Goal: Information Seeking & Learning: Check status

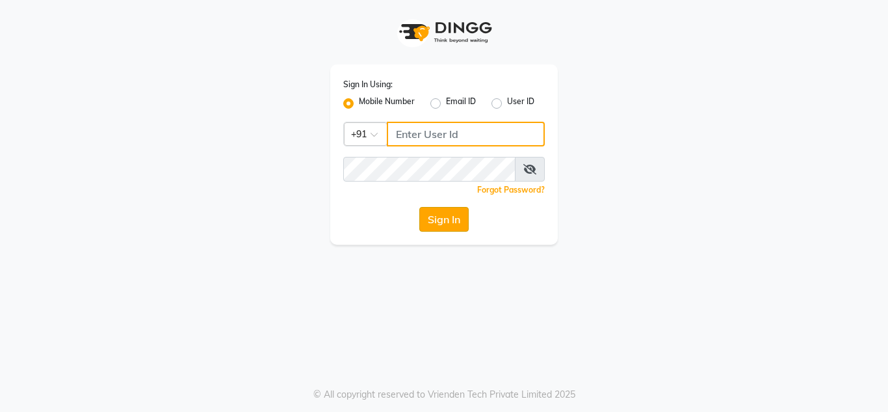
type input "8999659395"
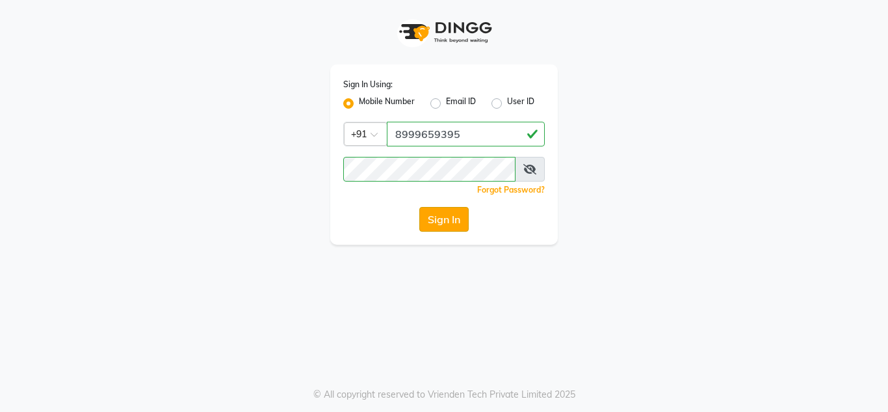
click at [443, 225] on button "Sign In" at bounding box center [443, 219] width 49 height 25
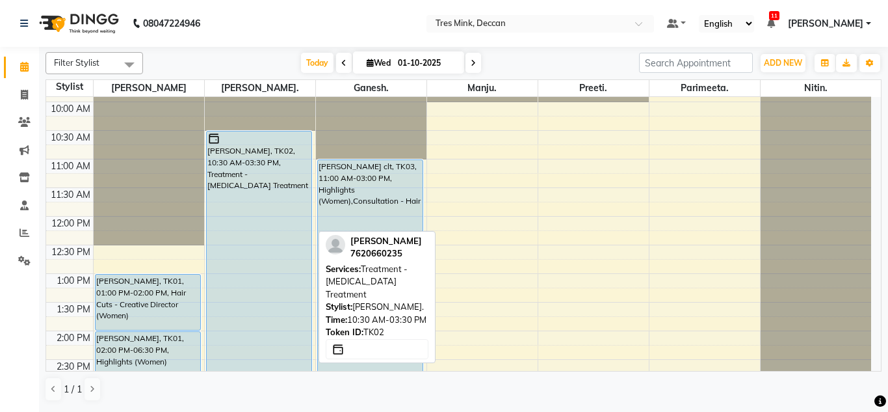
scroll to position [110, 0]
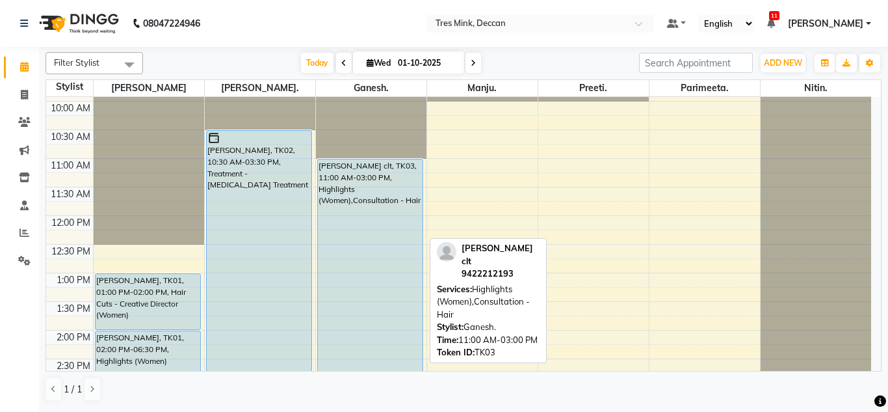
click at [356, 197] on div "[PERSON_NAME] clt, TK03, 11:00 AM-03:00 PM, Highlights (Women),Consultation - H…" at bounding box center [370, 272] width 105 height 227
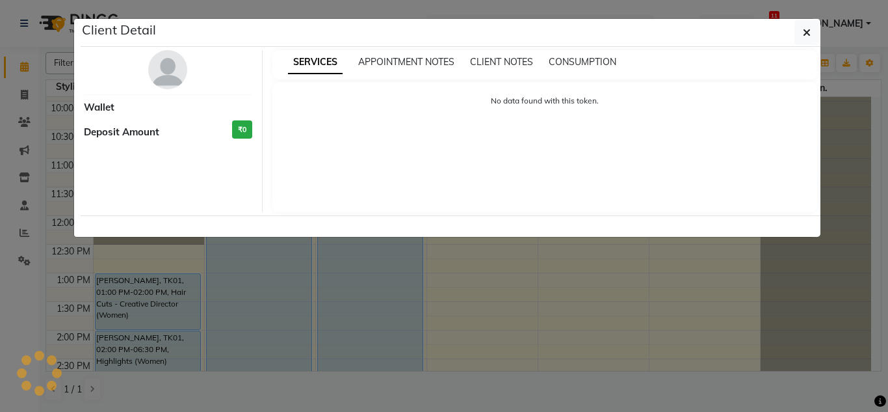
select select "5"
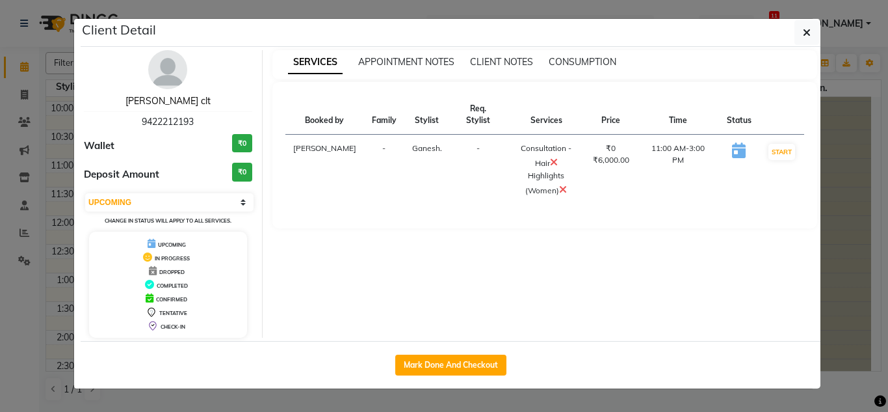
click at [165, 101] on link "[PERSON_NAME] clt" at bounding box center [167, 101] width 85 height 12
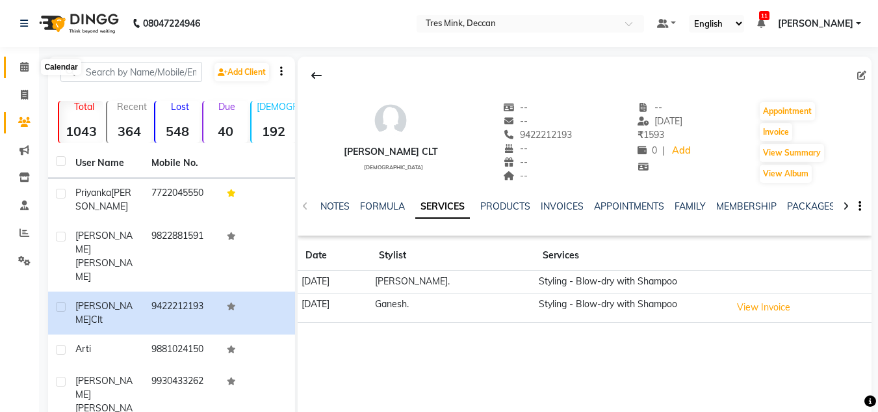
click at [24, 70] on icon at bounding box center [24, 67] width 8 height 10
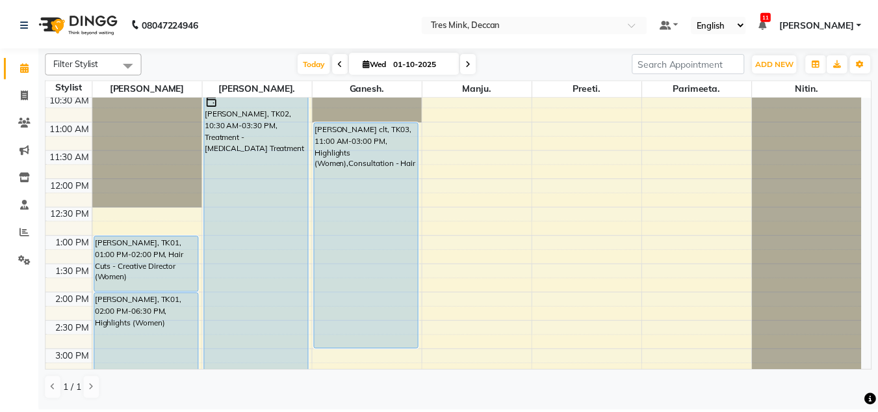
scroll to position [148, 0]
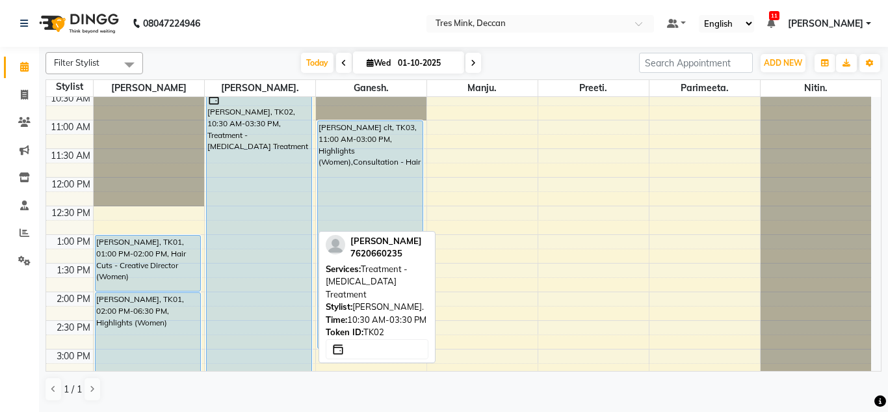
click at [246, 225] on div "[PERSON_NAME], TK02, 10:30 AM-03:30 PM, Treatment - [MEDICAL_DATA] Treatment" at bounding box center [259, 234] width 105 height 284
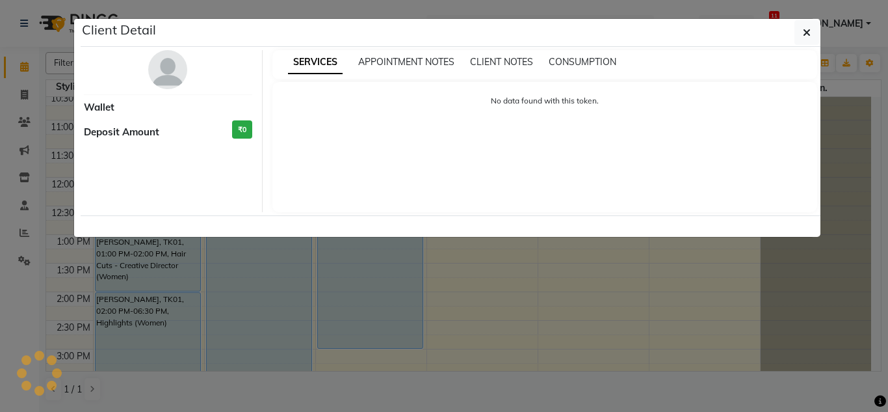
select select "5"
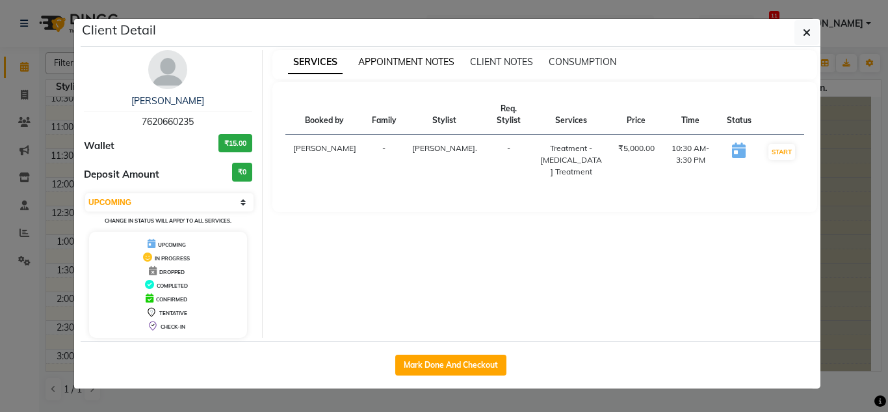
click at [388, 61] on span "APPOINTMENT NOTES" at bounding box center [406, 62] width 96 height 12
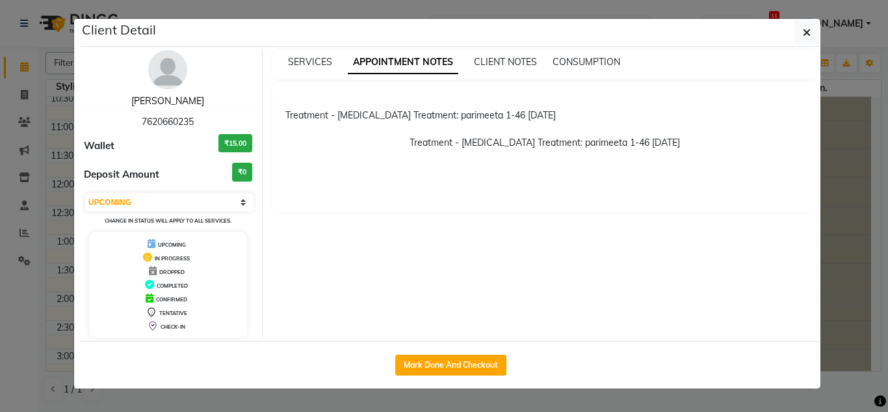
click at [170, 96] on link "[PERSON_NAME]" at bounding box center [167, 101] width 73 height 12
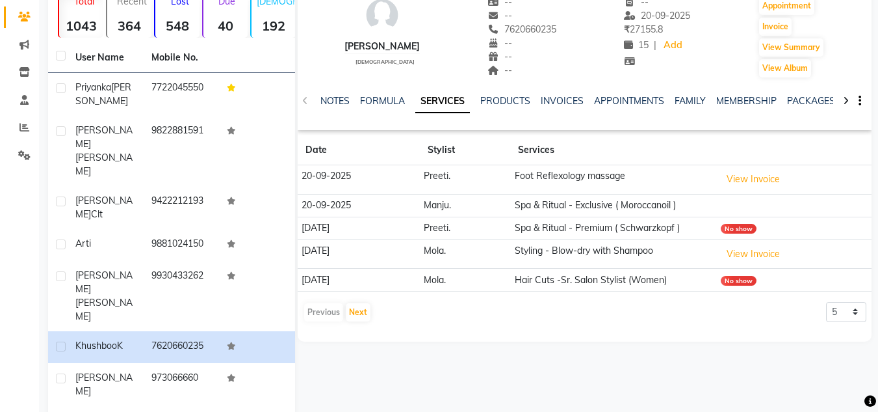
scroll to position [107, 0]
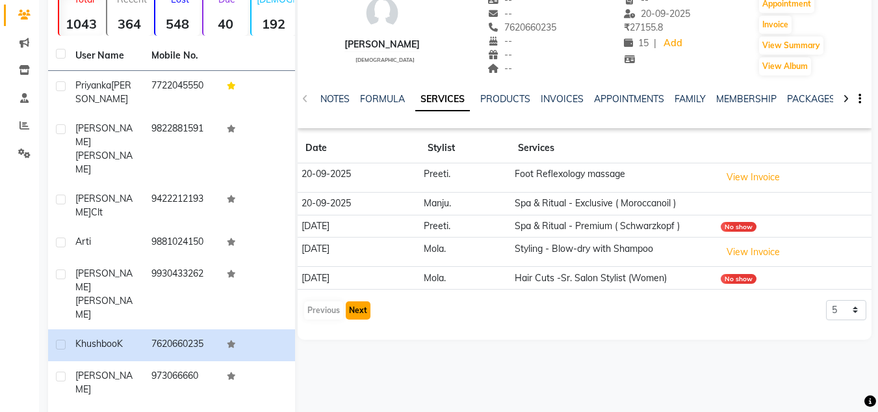
click at [352, 311] on button "Next" at bounding box center [358, 310] width 25 height 18
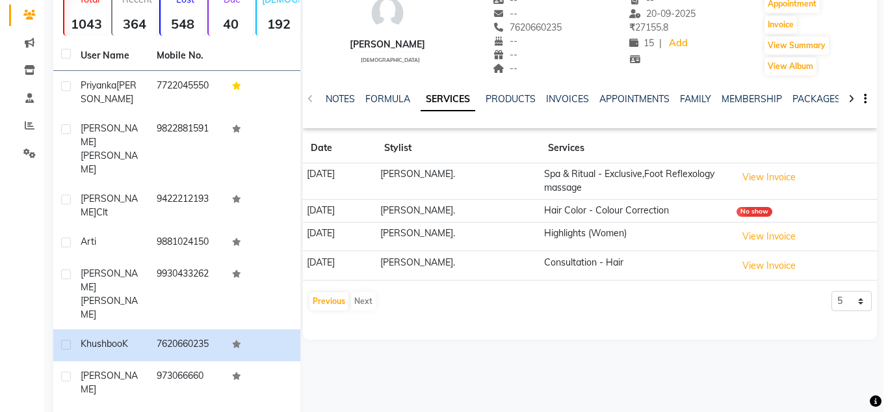
scroll to position [0, 0]
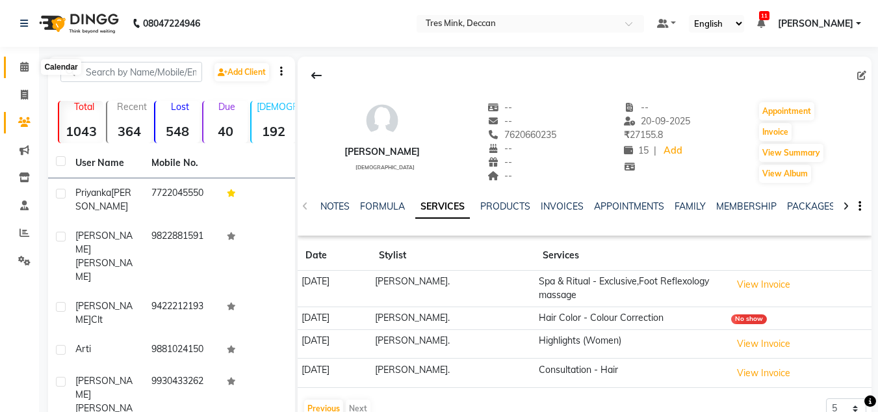
click at [23, 60] on span at bounding box center [24, 67] width 23 height 15
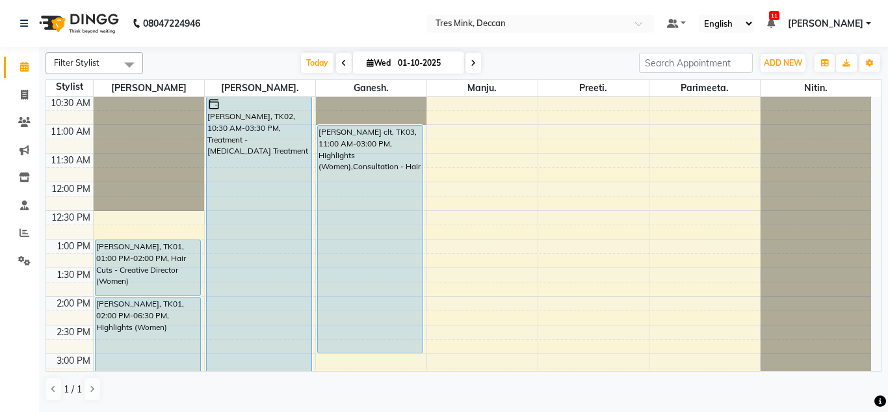
scroll to position [144, 0]
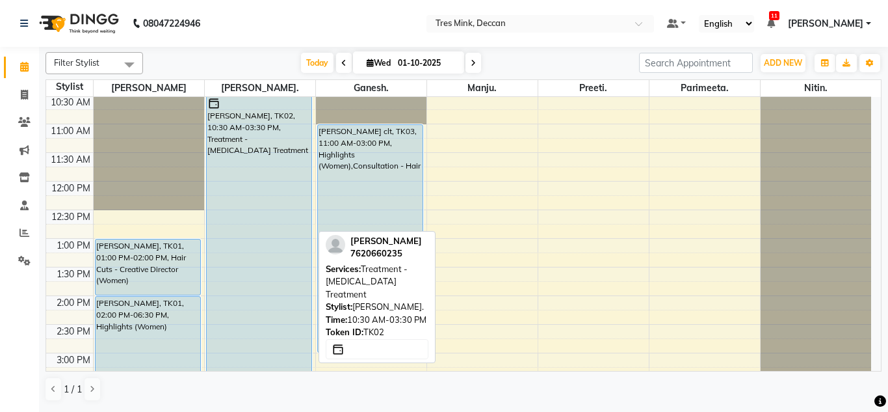
click at [261, 249] on div "[PERSON_NAME], TK02, 10:30 AM-03:30 PM, Treatment - [MEDICAL_DATA] Treatment" at bounding box center [259, 238] width 105 height 284
select select "5"
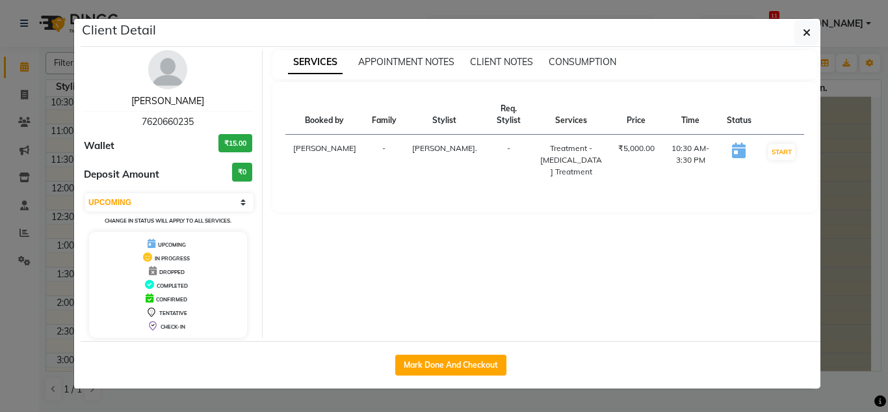
click at [187, 101] on link "[PERSON_NAME]" at bounding box center [167, 101] width 73 height 12
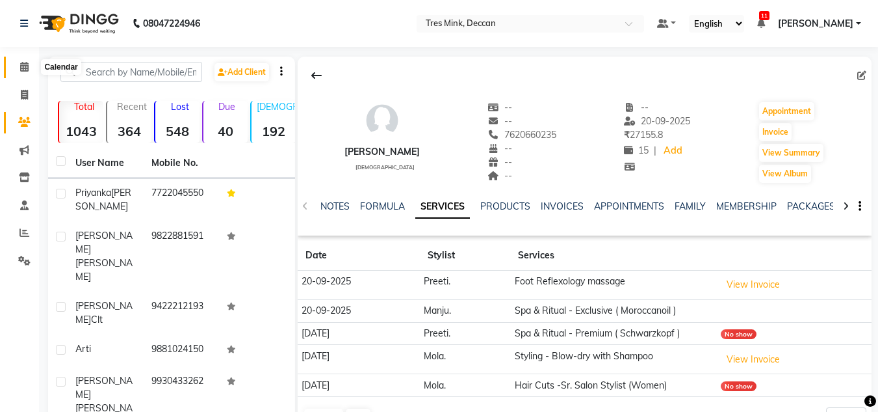
click at [26, 65] on icon at bounding box center [24, 67] width 8 height 10
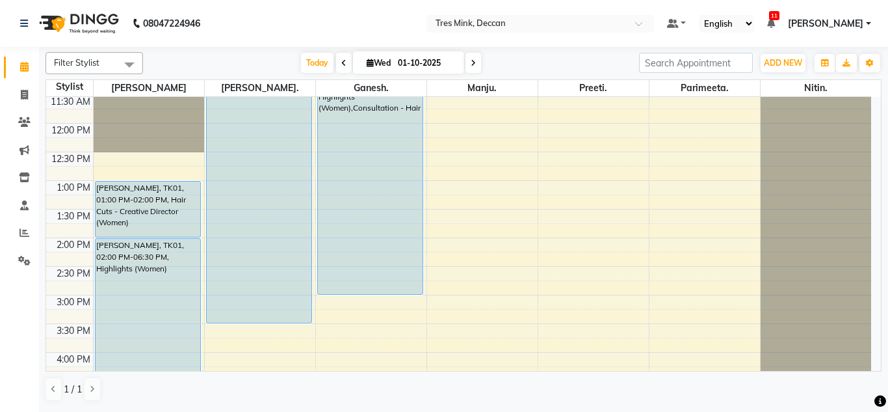
scroll to position [203, 0]
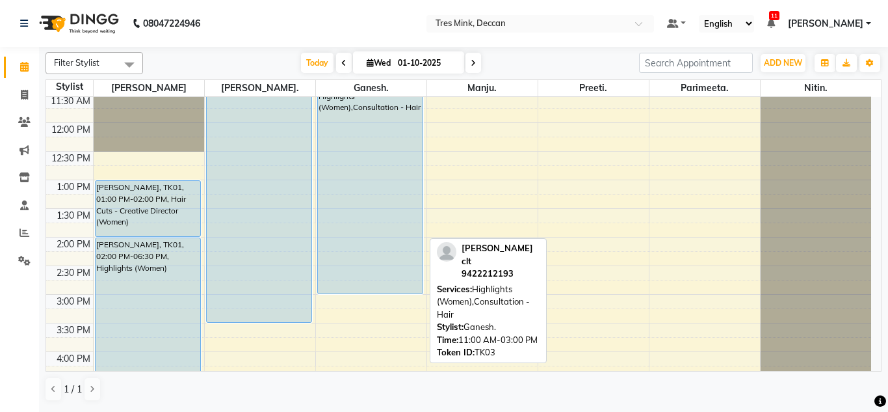
click at [352, 234] on div "[PERSON_NAME] clt, TK03, 11:00 AM-03:00 PM, Highlights (Women),Consultation - H…" at bounding box center [370, 179] width 105 height 227
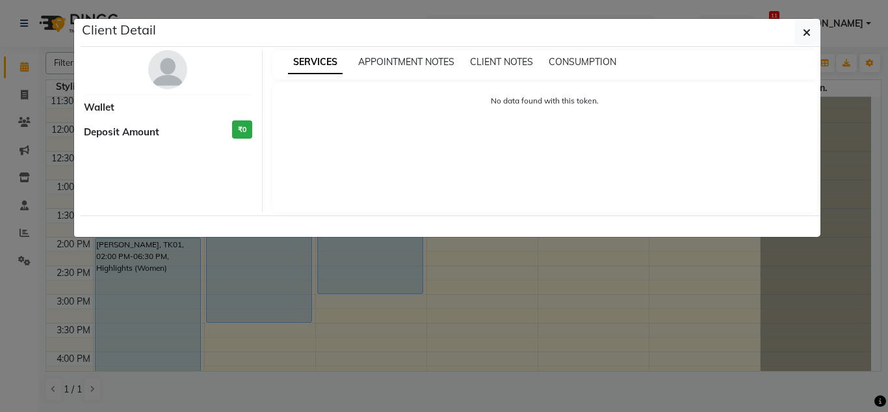
select select "5"
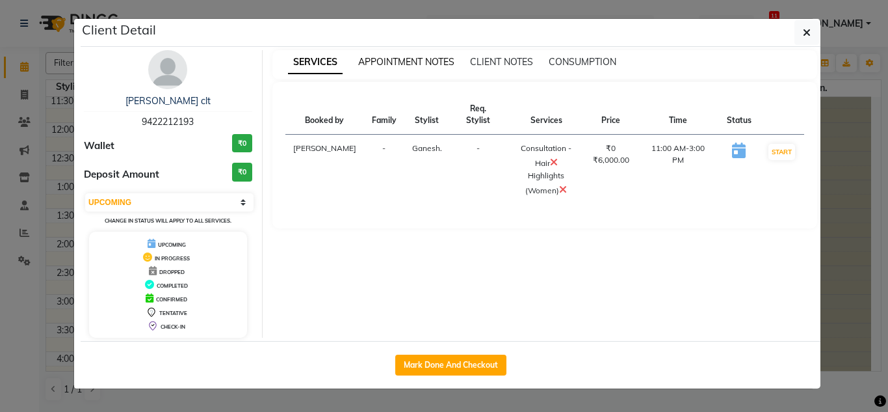
click at [419, 59] on span "APPOINTMENT NOTES" at bounding box center [406, 62] width 96 height 12
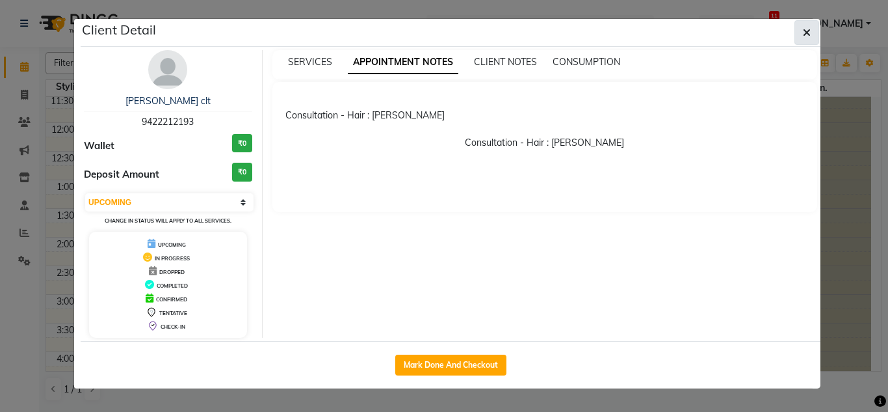
click at [811, 28] on button "button" at bounding box center [807, 32] width 25 height 25
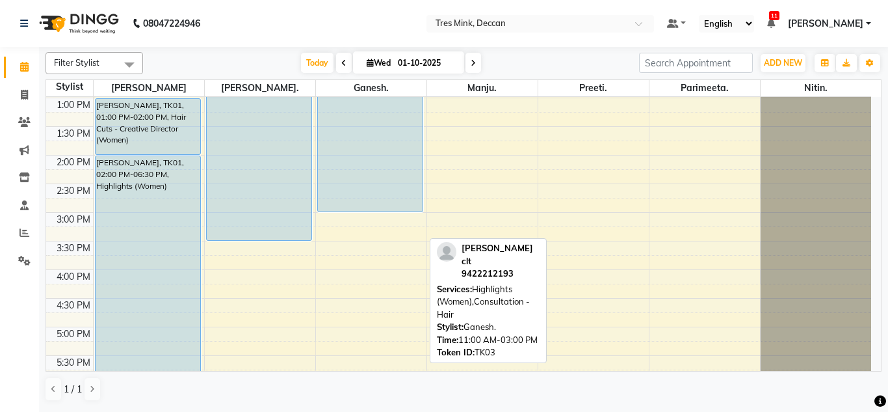
scroll to position [285, 0]
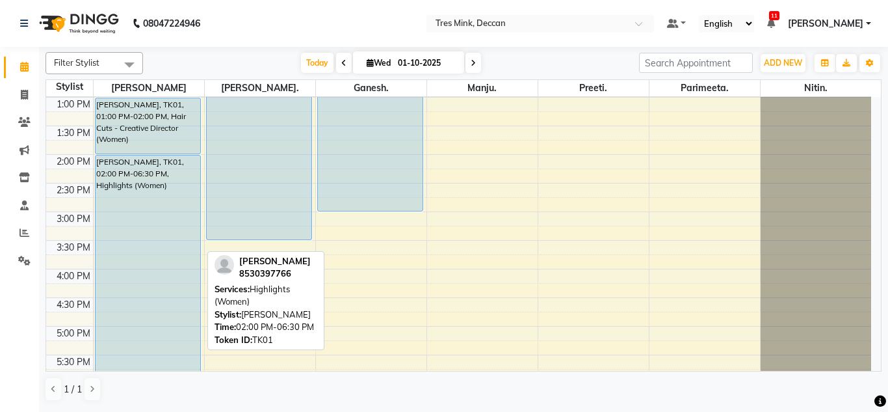
click at [178, 188] on div "[PERSON_NAME], TK01, 02:00 PM-06:30 PM, Highlights (Women)" at bounding box center [148, 283] width 105 height 256
select select "5"
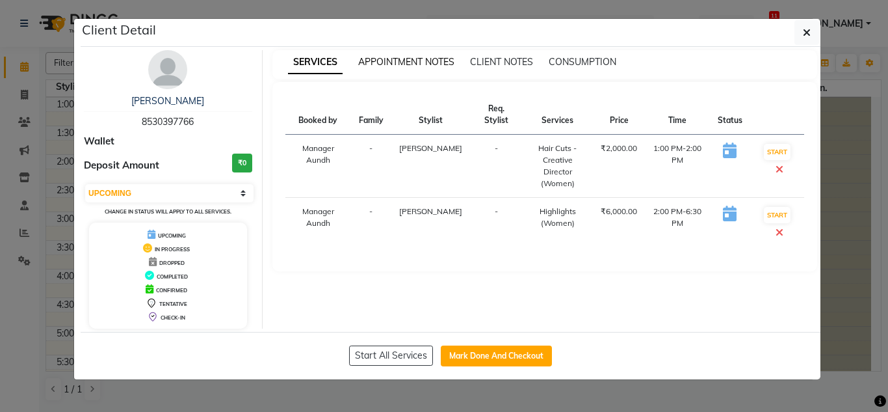
click at [412, 59] on span "APPOINTMENT NOTES" at bounding box center [406, 62] width 96 height 12
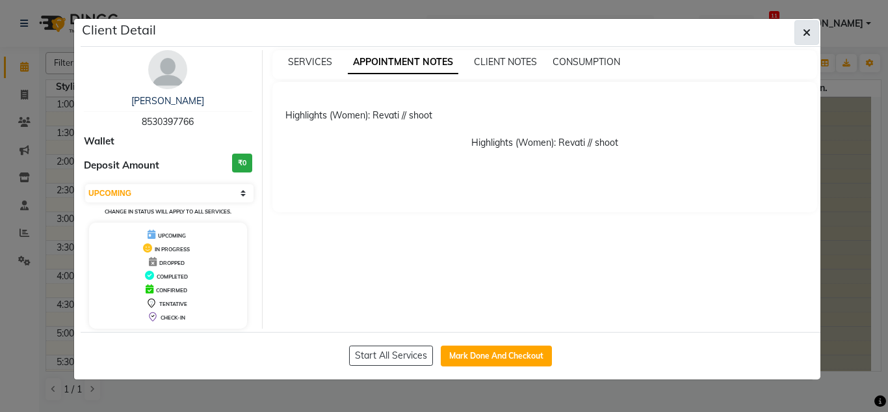
click at [814, 25] on button "button" at bounding box center [807, 32] width 25 height 25
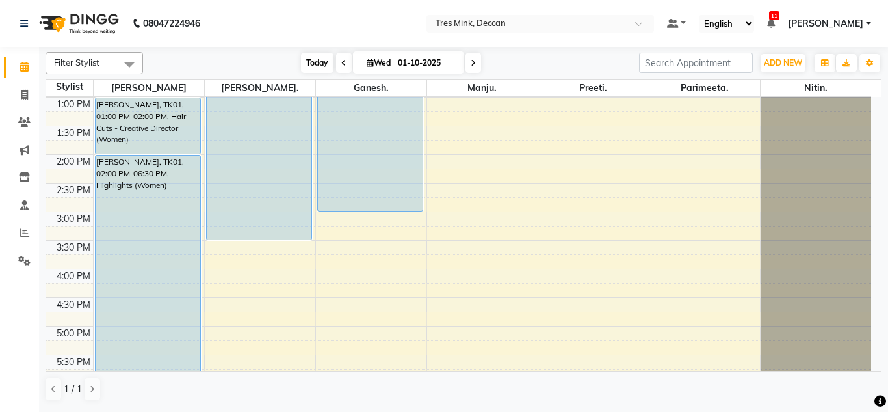
click at [309, 60] on span "Today" at bounding box center [317, 63] width 33 height 20
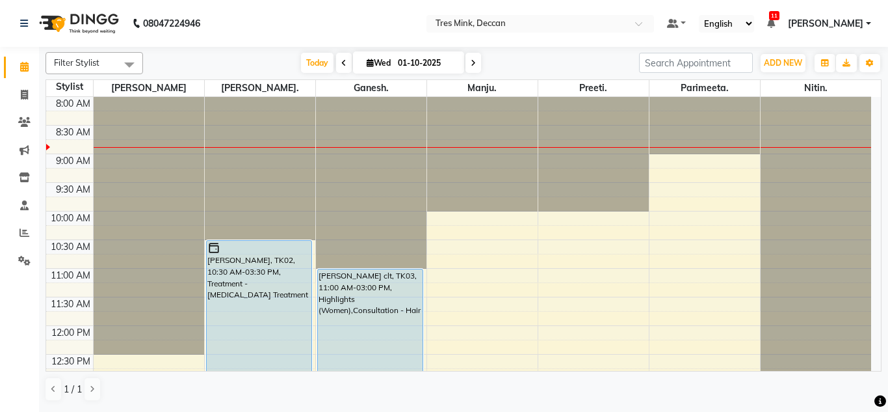
click at [342, 68] on span at bounding box center [344, 63] width 16 height 20
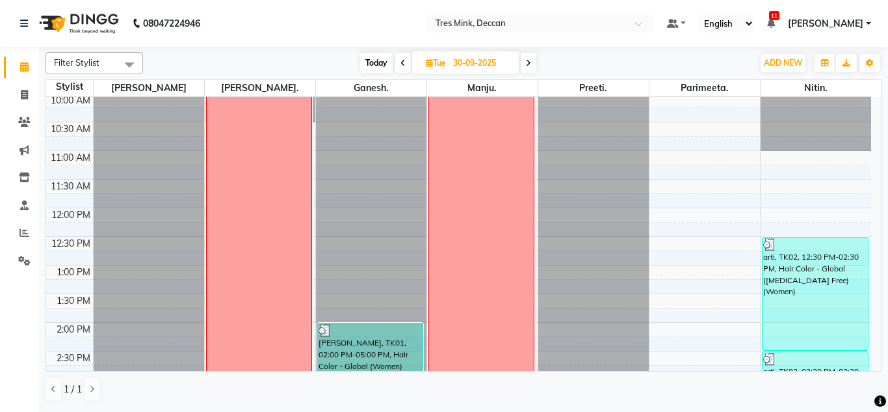
scroll to position [117, 0]
click at [407, 62] on span at bounding box center [403, 63] width 16 height 20
type input "29-09-2025"
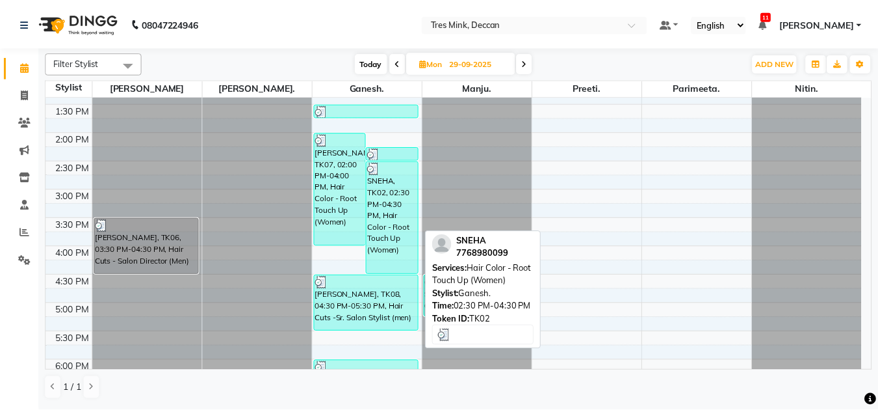
scroll to position [307, 0]
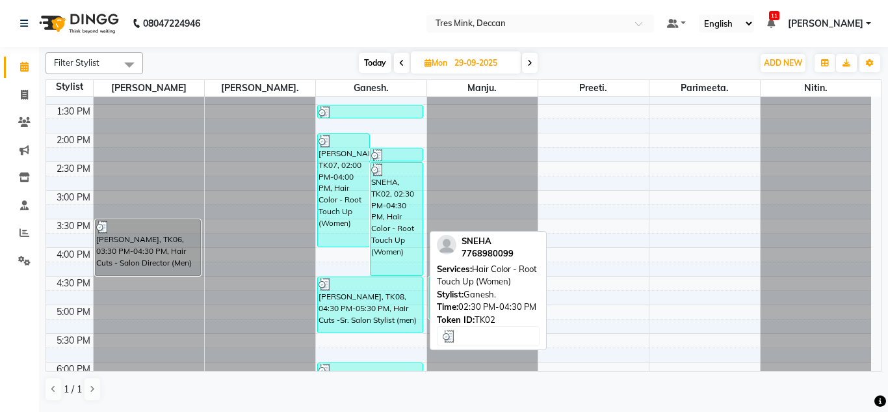
click at [410, 202] on div "SNEHA, TK02, 02:30 PM-04:30 PM, Hair Color - Root Touch Up (Women)" at bounding box center [397, 219] width 52 height 112
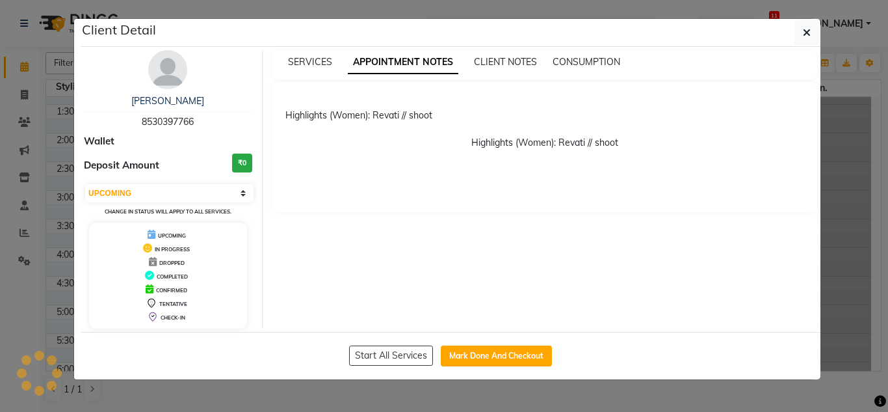
select select "3"
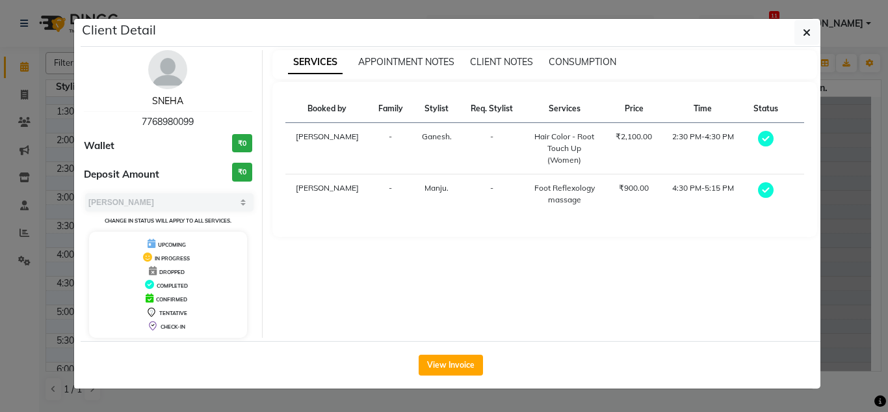
click at [172, 101] on link "SNEHA" at bounding box center [167, 101] width 31 height 12
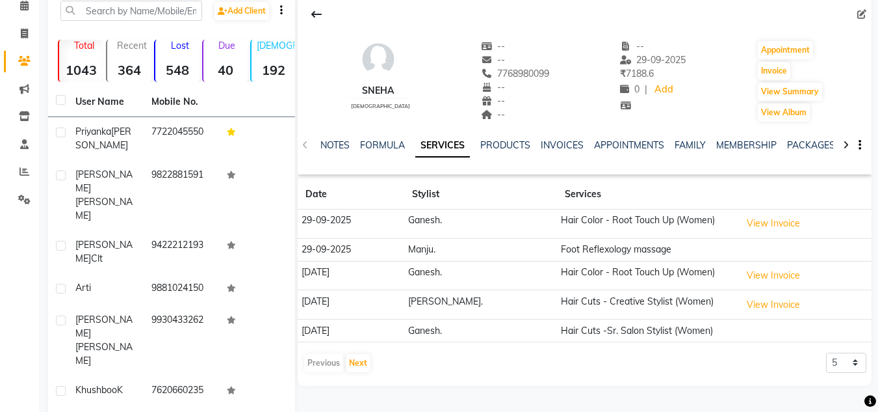
scroll to position [62, 0]
click at [349, 369] on button "Next" at bounding box center [358, 362] width 25 height 18
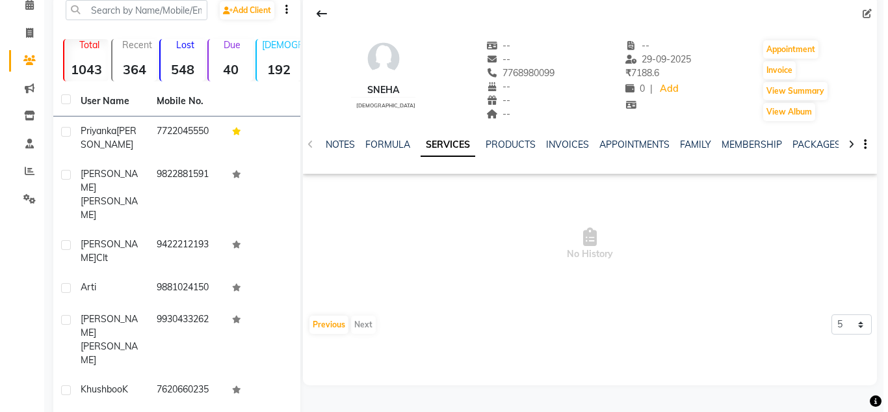
scroll to position [0, 0]
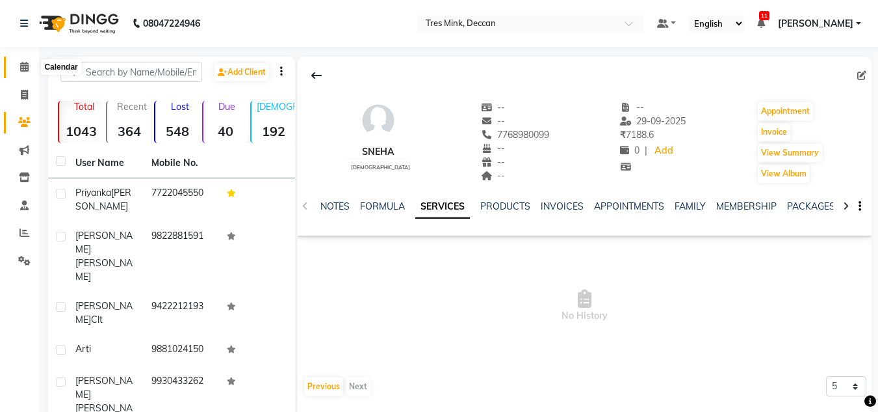
click at [21, 68] on icon at bounding box center [24, 67] width 8 height 10
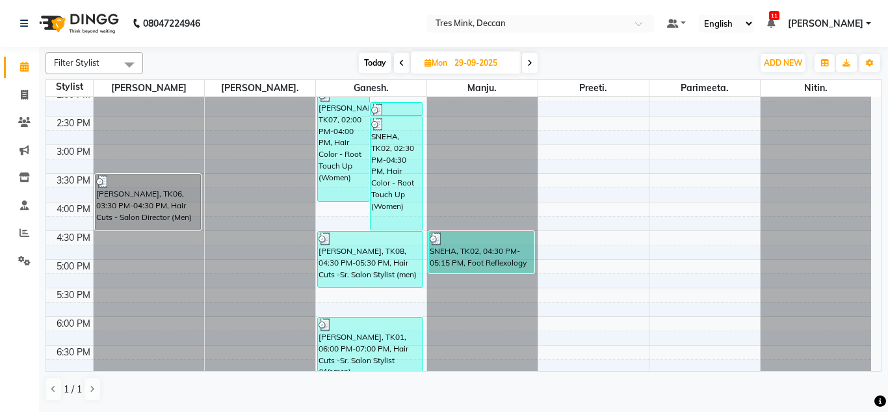
scroll to position [353, 0]
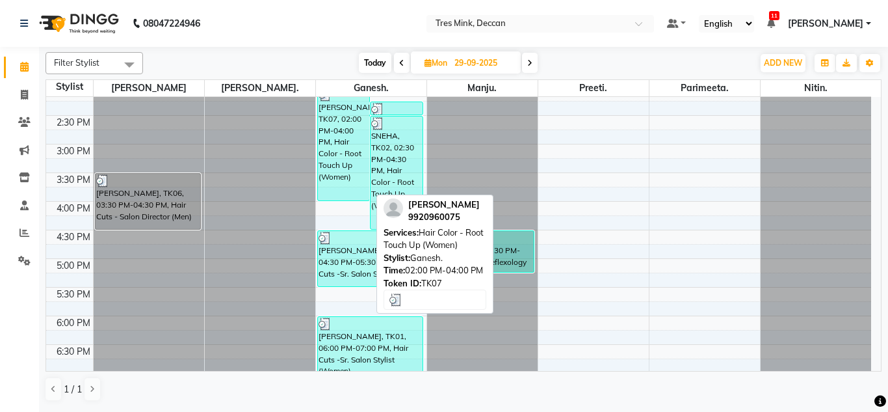
click at [357, 166] on div "[PERSON_NAME], TK07, 02:00 PM-04:00 PM, Hair Color - Root Touch Up (Women)" at bounding box center [344, 144] width 52 height 112
select select "3"
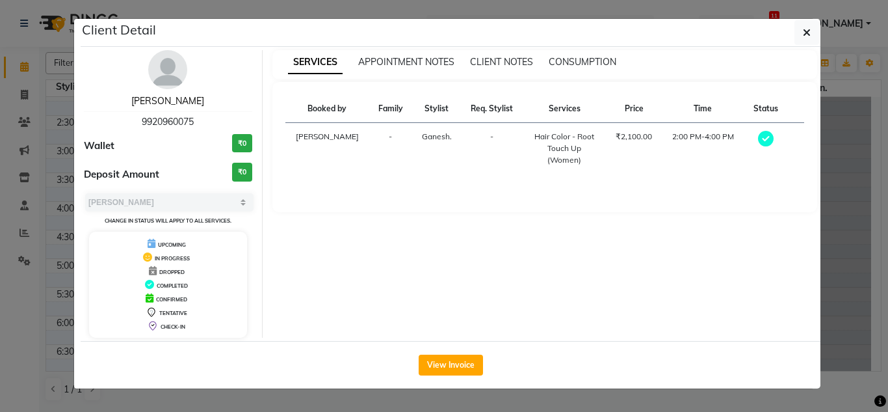
click at [170, 105] on link "[PERSON_NAME]" at bounding box center [167, 101] width 73 height 12
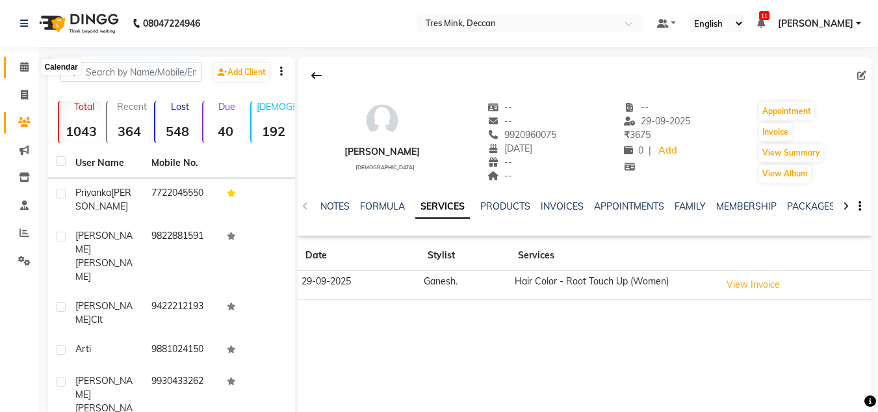
click at [25, 73] on span at bounding box center [24, 67] width 23 height 15
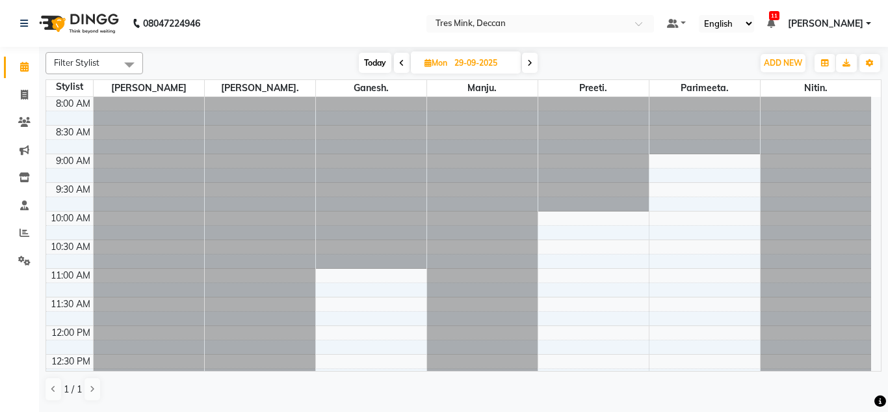
click at [374, 59] on span "Today" at bounding box center [375, 63] width 33 height 20
type input "01-10-2025"
